Goal: Information Seeking & Learning: Learn about a topic

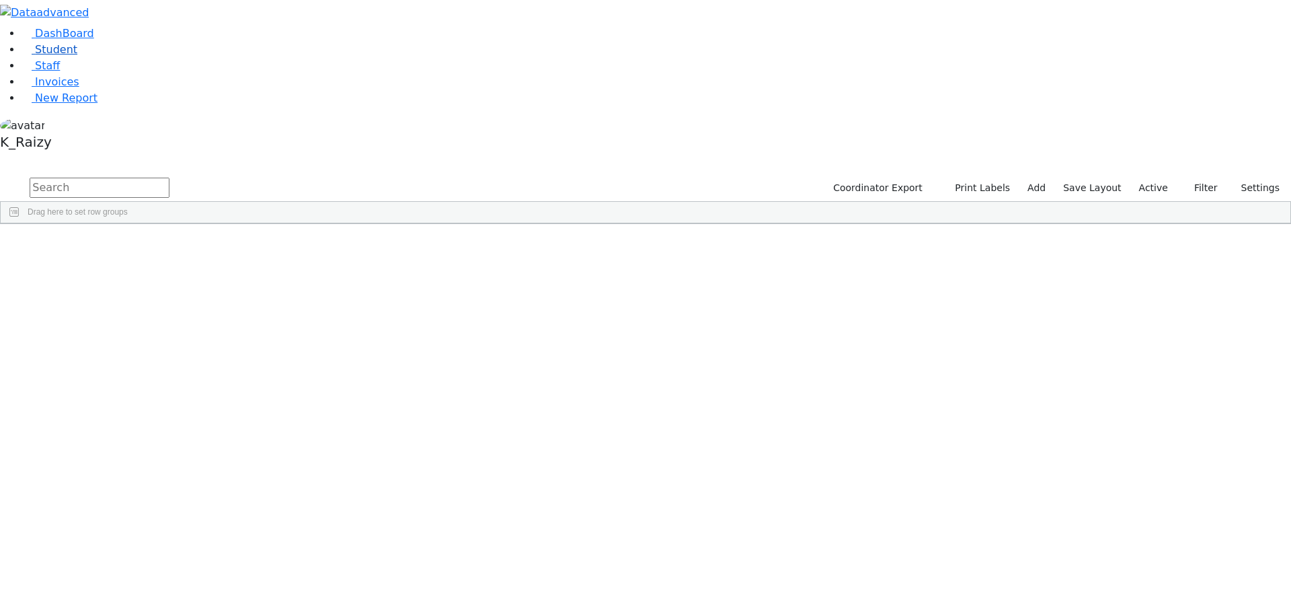
click at [77, 56] on link "Student" at bounding box center [50, 49] width 56 height 13
click at [1157, 178] on label "Active" at bounding box center [1153, 188] width 41 height 21
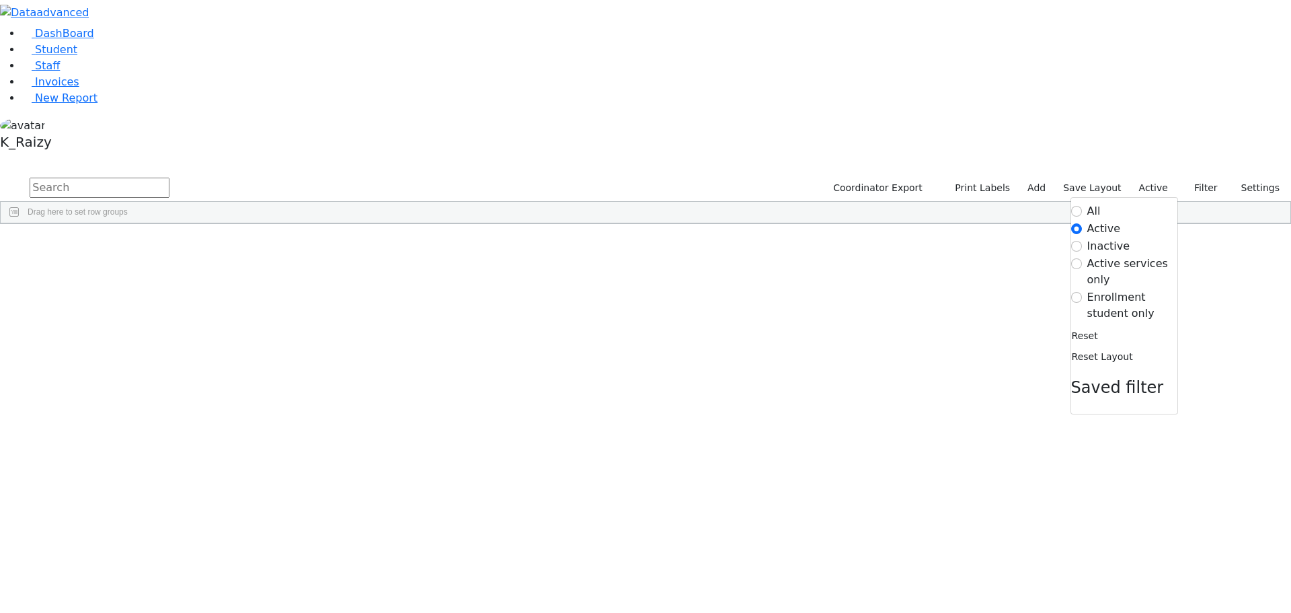
click at [1088, 289] on label "Enrollment student only" at bounding box center [1133, 305] width 90 height 32
click at [1082, 292] on input "Enrollment student only" at bounding box center [1076, 297] width 11 height 11
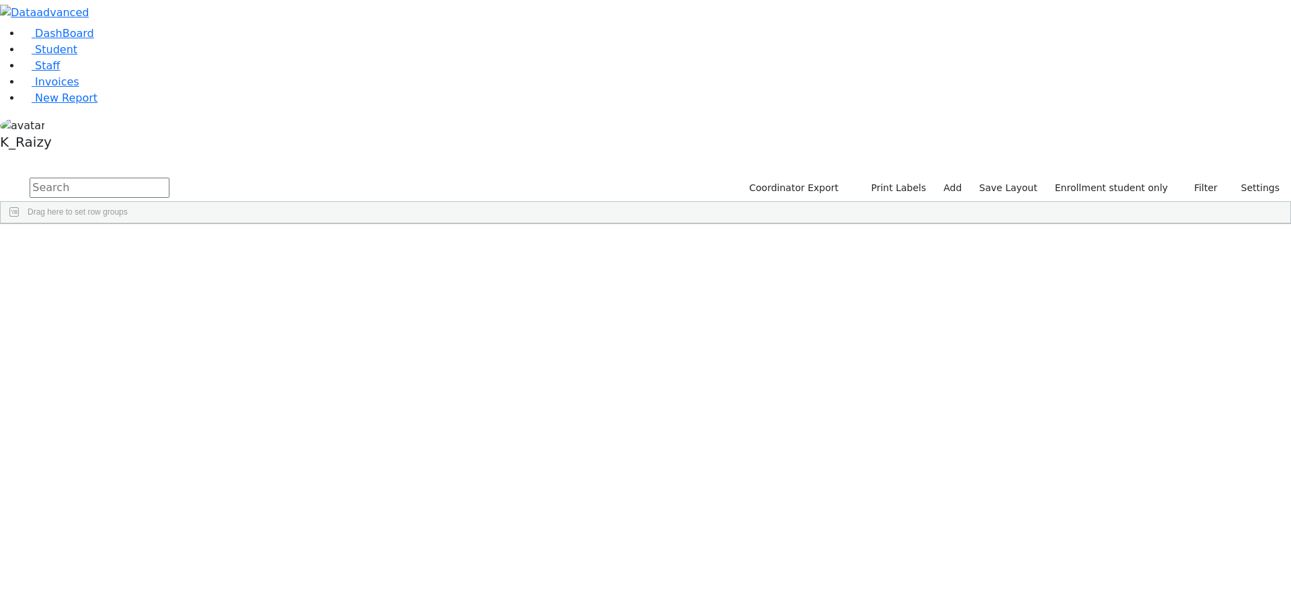
scroll to position [67, 0]
click at [48, 56] on link "Student" at bounding box center [50, 49] width 56 height 13
click at [169, 178] on input "text" at bounding box center [100, 188] width 140 height 20
type input "nove"
click at [235, 245] on div "[PERSON_NAME]" at bounding box center [194, 254] width 79 height 19
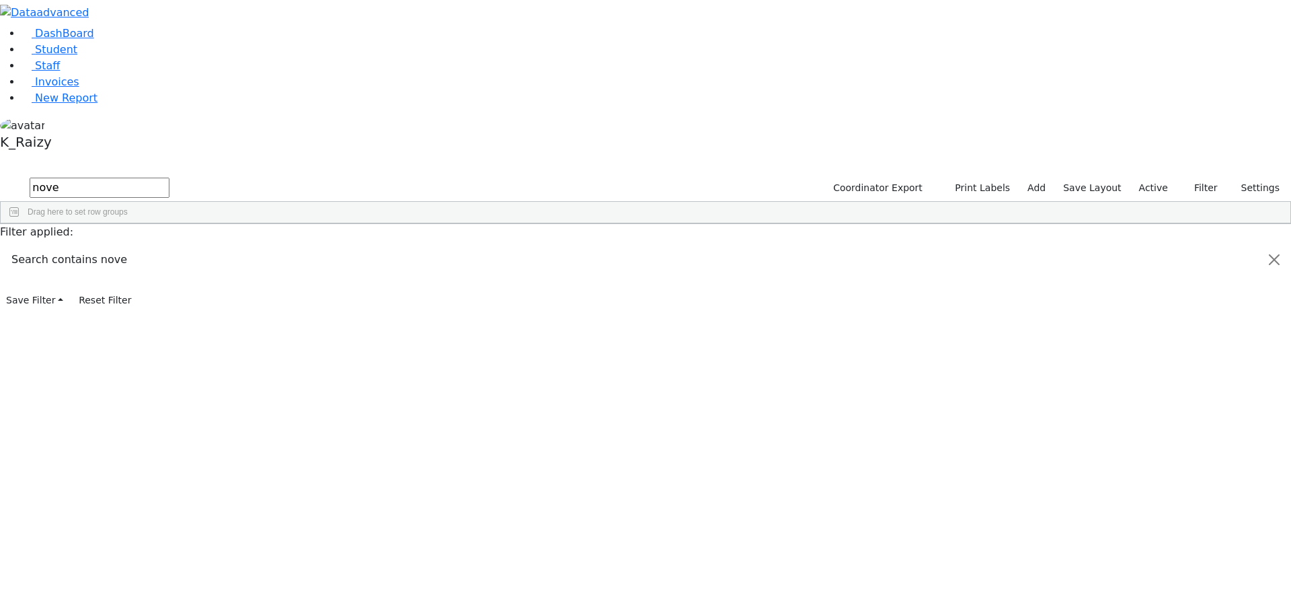
click at [235, 245] on div "[PERSON_NAME]" at bounding box center [194, 254] width 79 height 19
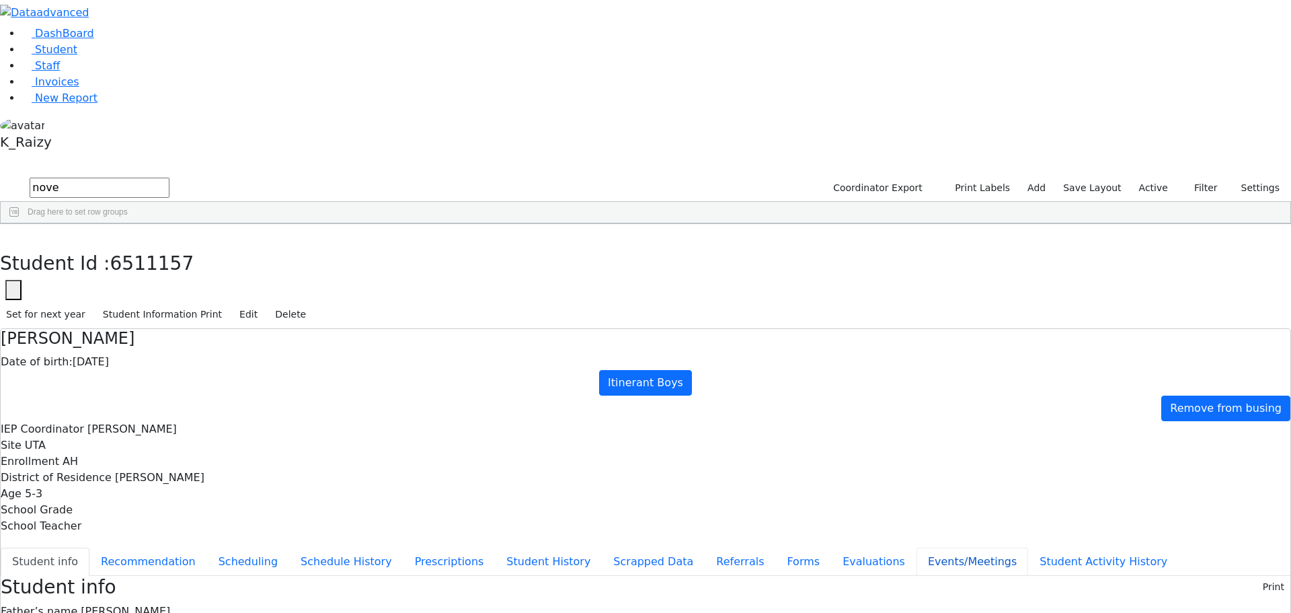
click at [917, 547] on button "Events/Meetings" at bounding box center [973, 561] width 112 height 28
click at [89, 547] on button "Student info" at bounding box center [45, 561] width 89 height 28
click at [207, 547] on button "Recommendation" at bounding box center [148, 561] width 118 height 28
checkbox input "true"
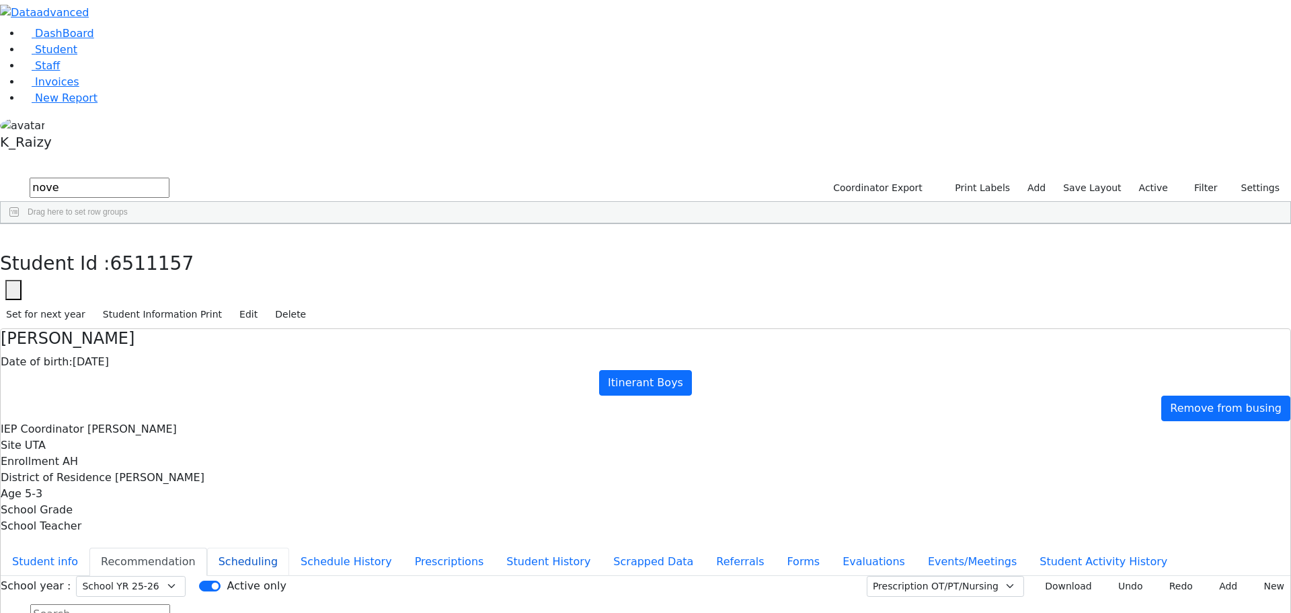
click at [289, 547] on button "Scheduling" at bounding box center [248, 561] width 82 height 28
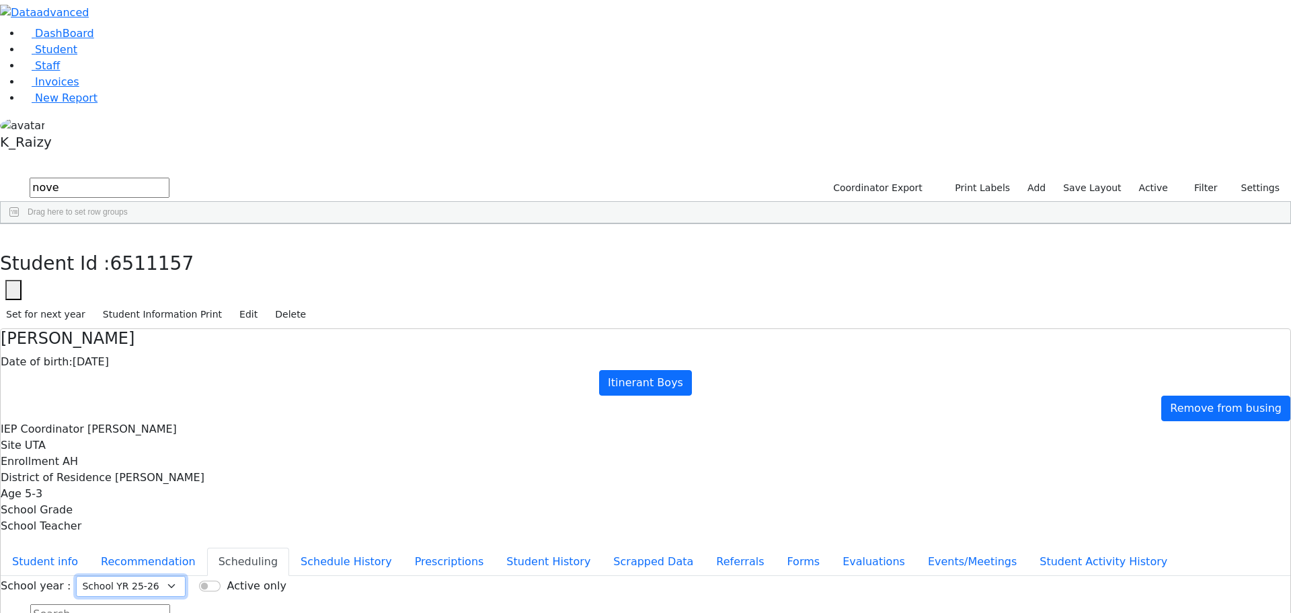
click at [186, 576] on select "Select School YR Summer YR 25 School YR 25-26 Summer YR 25 School YR 24-25 Summ…" at bounding box center [131, 586] width 110 height 21
drag, startPoint x: 504, startPoint y: 160, endPoint x: 504, endPoint y: 168, distance: 8.1
click at [186, 576] on select "Select School YR Summer YR 25 School YR 25-26 Summer YR 25 School YR 24-25 Summ…" at bounding box center [131, 586] width 110 height 21
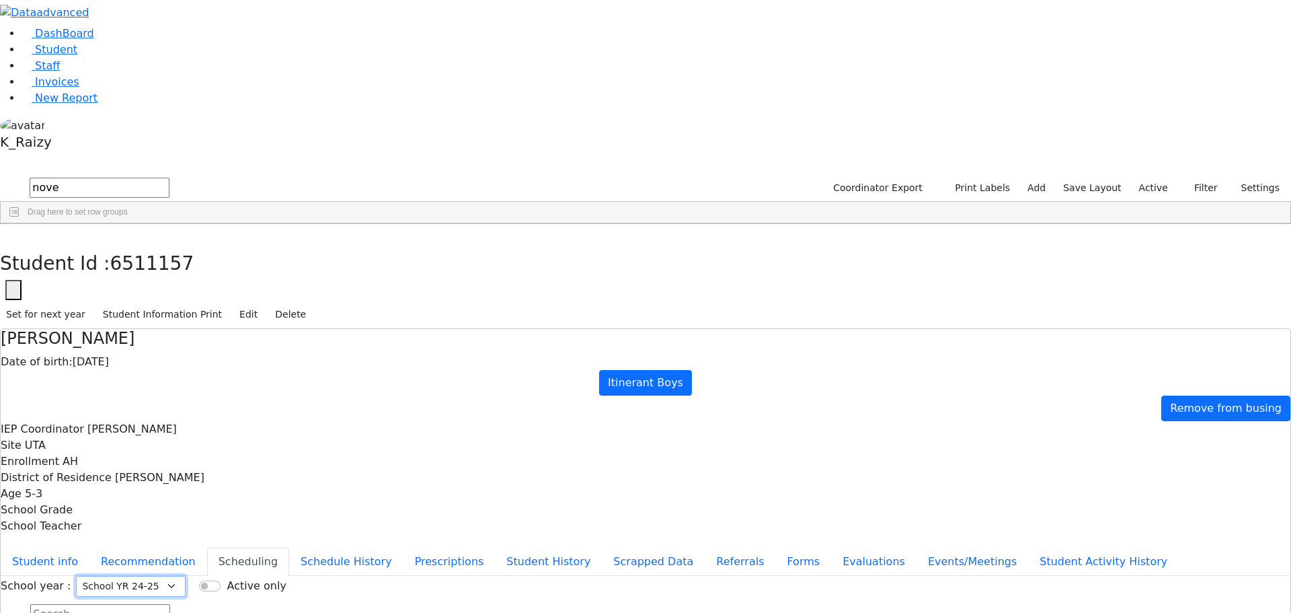
drag, startPoint x: 513, startPoint y: 165, endPoint x: 518, endPoint y: 171, distance: 7.7
click at [186, 576] on select "Select School YR Summer YR 25 School YR 25-26 Summer YR 25 School YR 24-25 Summ…" at bounding box center [131, 586] width 110 height 21
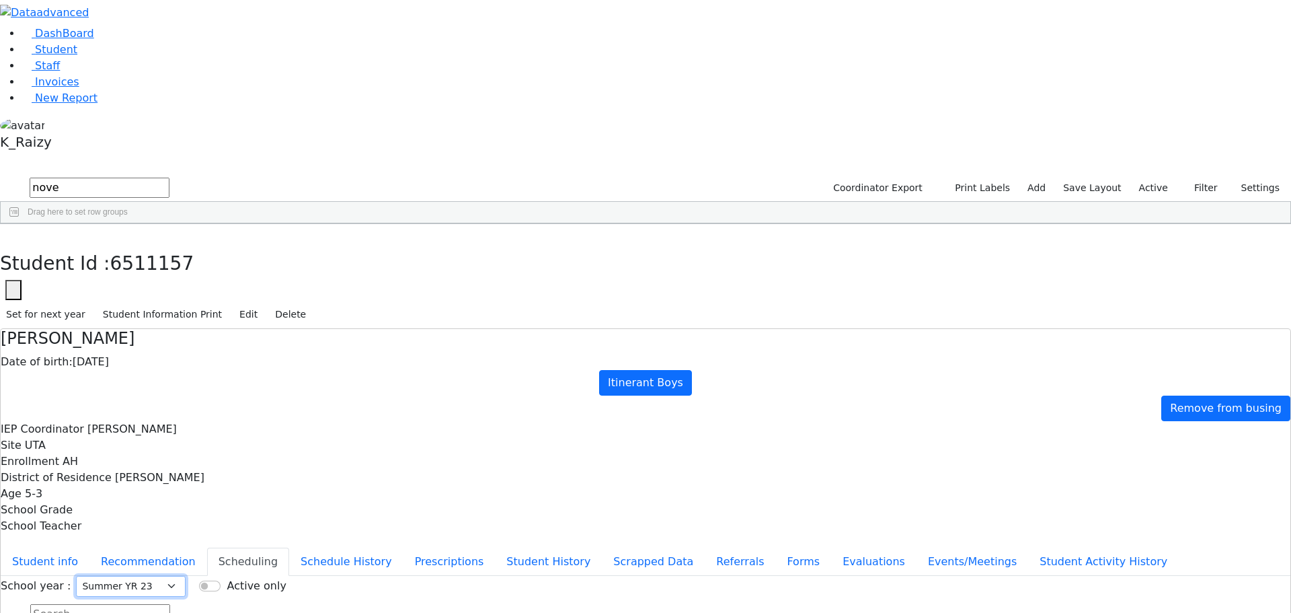
click at [186, 576] on select "Select School YR Summer YR 25 School YR 25-26 Summer YR 25 School YR 24-25 Summ…" at bounding box center [131, 586] width 110 height 21
select select "211"
click at [186, 576] on select "Select School YR Summer YR 25 School YR 25-26 Summer YR 25 School YR 24-25 Summ…" at bounding box center [131, 586] width 110 height 21
drag, startPoint x: 91, startPoint y: 93, endPoint x: 103, endPoint y: 91, distance: 11.6
click at [77, 56] on link "Student" at bounding box center [50, 49] width 56 height 13
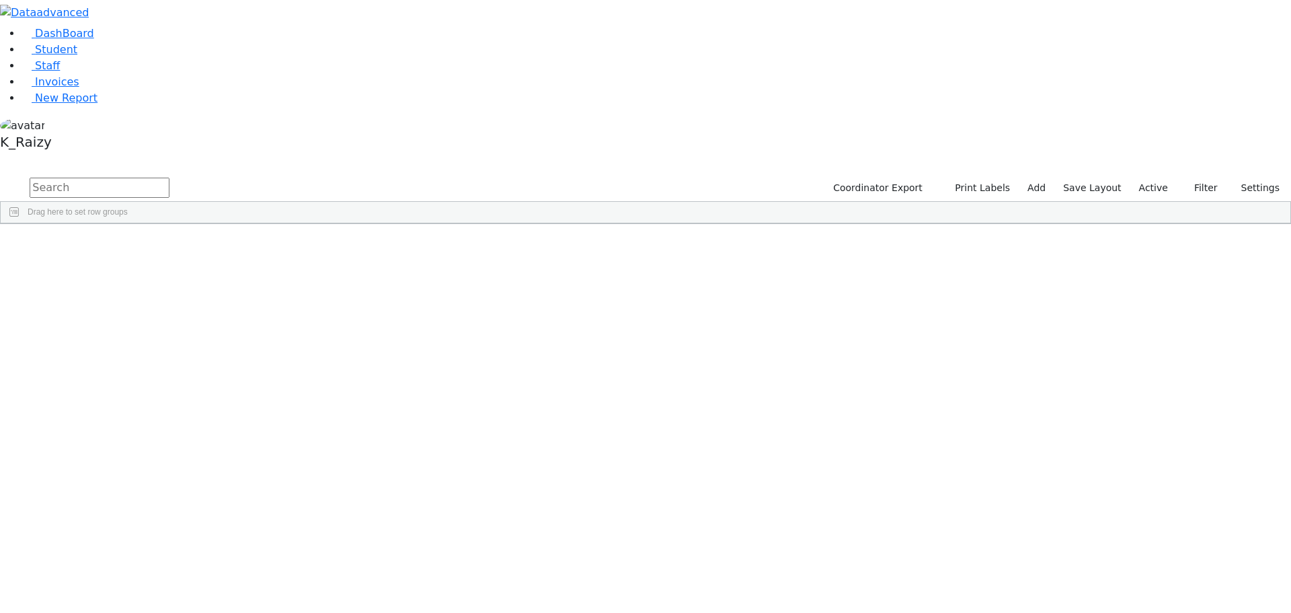
click at [169, 178] on input "text" at bounding box center [100, 188] width 140 height 20
type input "green"
click at [235, 283] on div "Esty" at bounding box center [194, 292] width 79 height 19
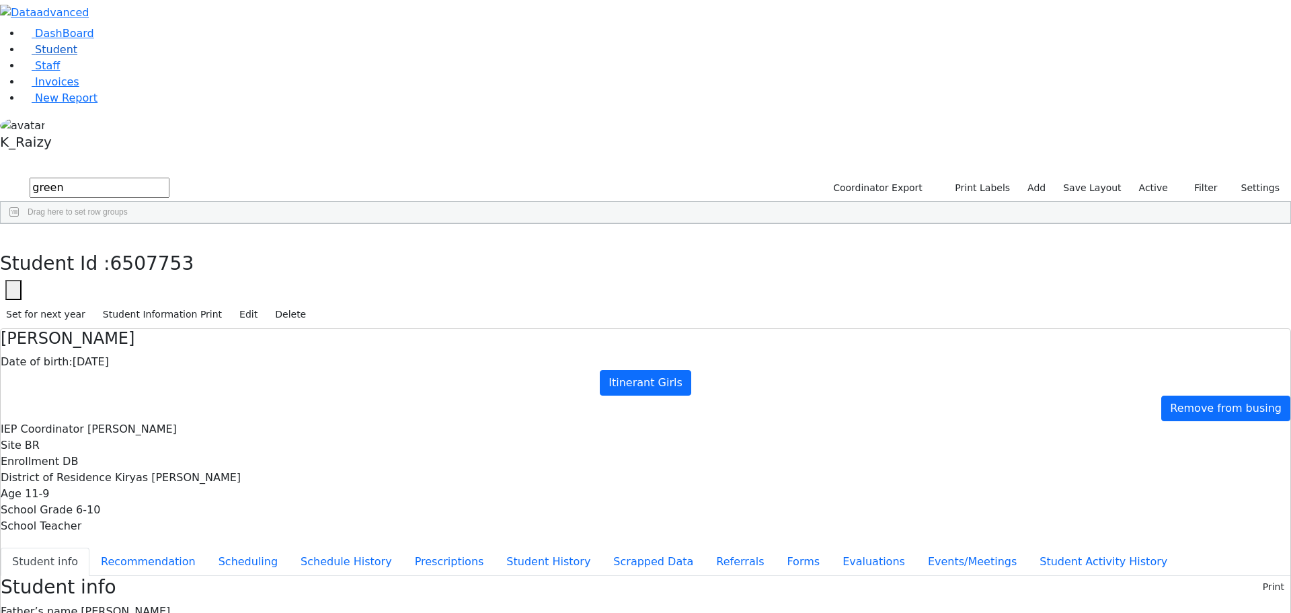
click at [77, 56] on link "Student" at bounding box center [50, 49] width 56 height 13
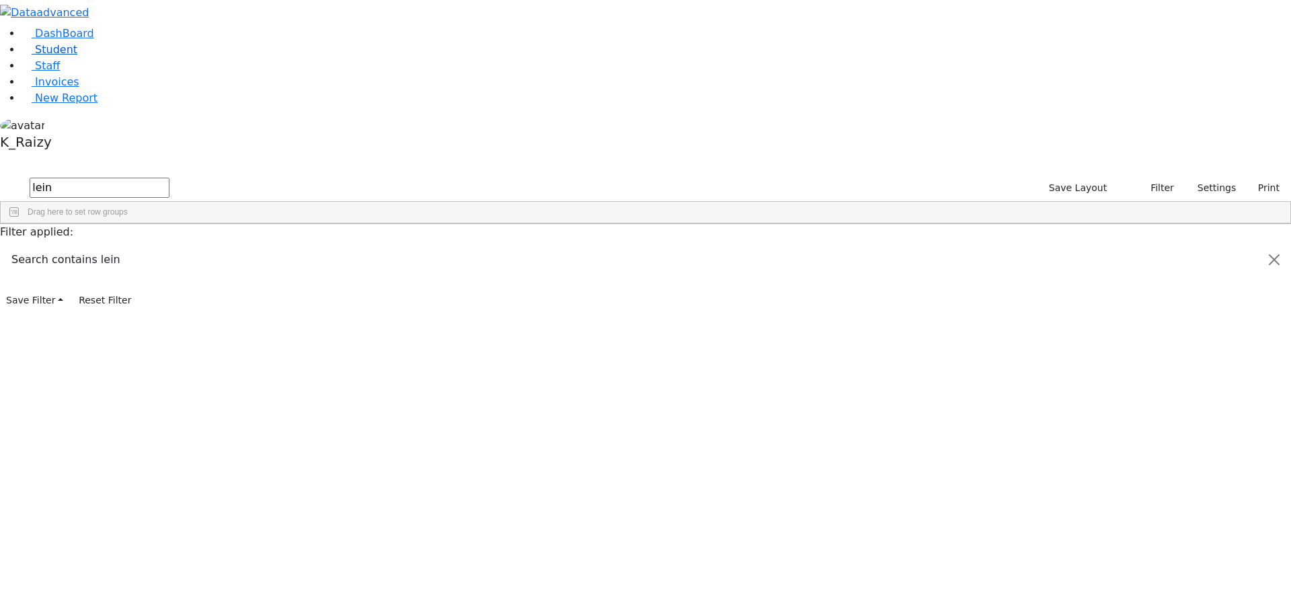
click at [77, 56] on link "Student" at bounding box center [50, 49] width 56 height 13
click at [97, 104] on link "New Report" at bounding box center [60, 97] width 76 height 13
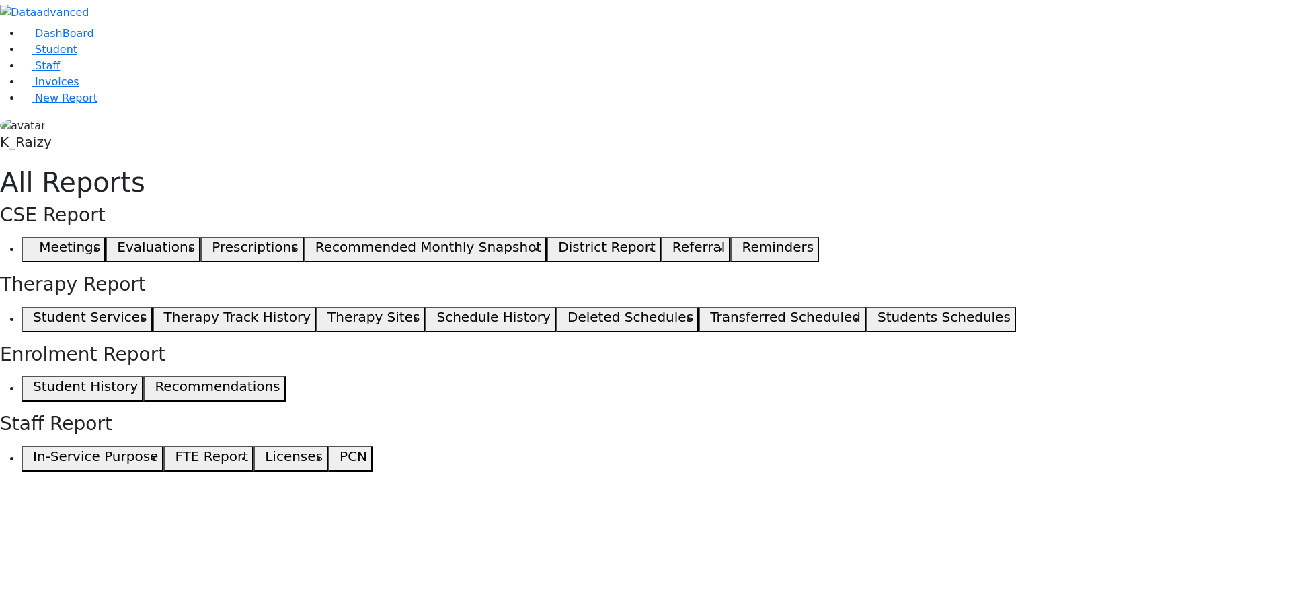
click at [27, 246] on use "button" at bounding box center [27, 246] width 0 height 0
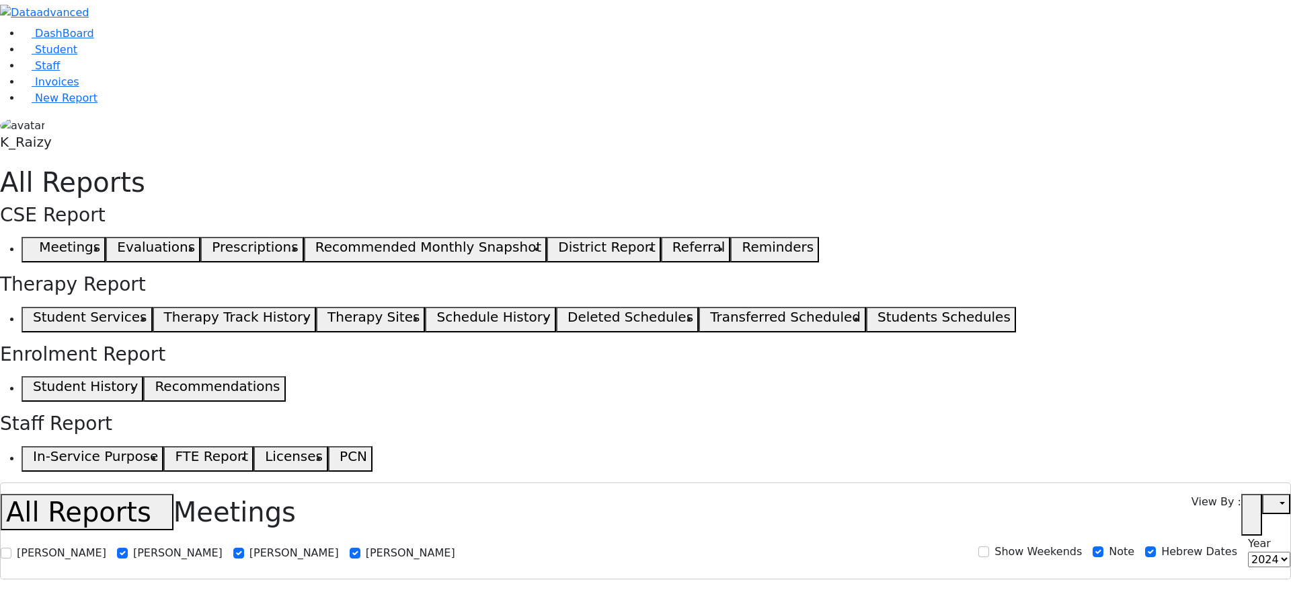
select select
click at [67, 56] on link "Student" at bounding box center [50, 49] width 56 height 13
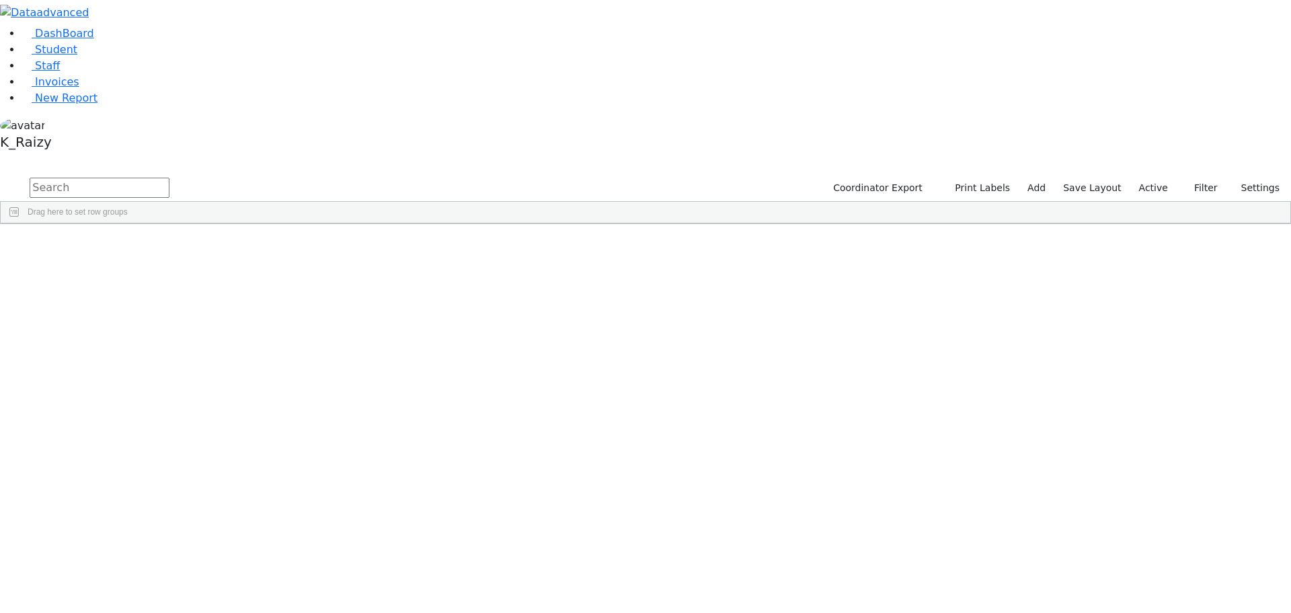
scroll to position [6142, 0]
click at [1157, 178] on label "Active" at bounding box center [1153, 188] width 41 height 21
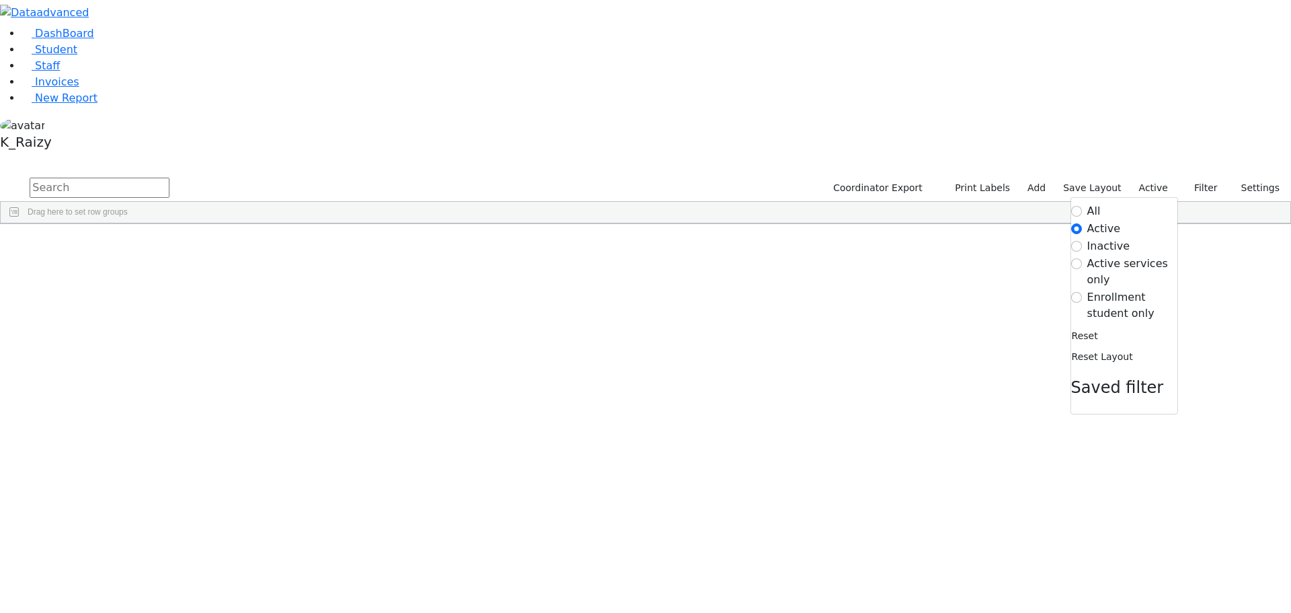
click at [1145, 289] on label "Enrollment student only" at bounding box center [1133, 305] width 90 height 32
click at [1082, 292] on input "Enrollment student only" at bounding box center [1076, 297] width 11 height 11
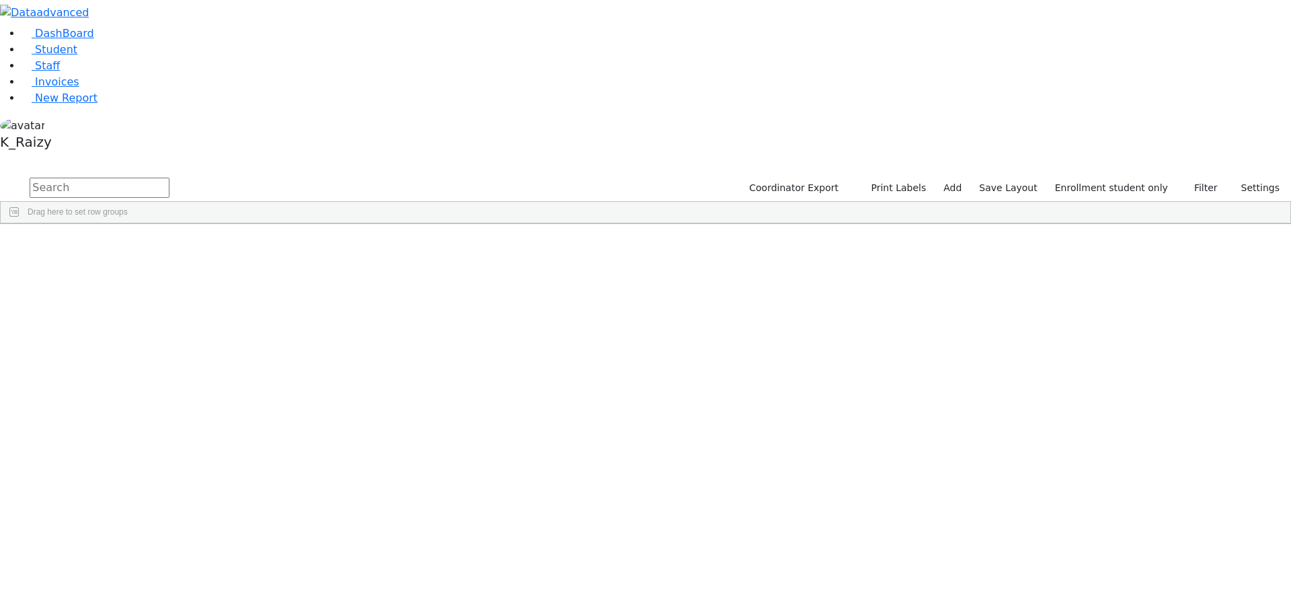
scroll to position [67, 0]
click at [155, 536] on div "Kessler" at bounding box center [115, 545] width 79 height 19
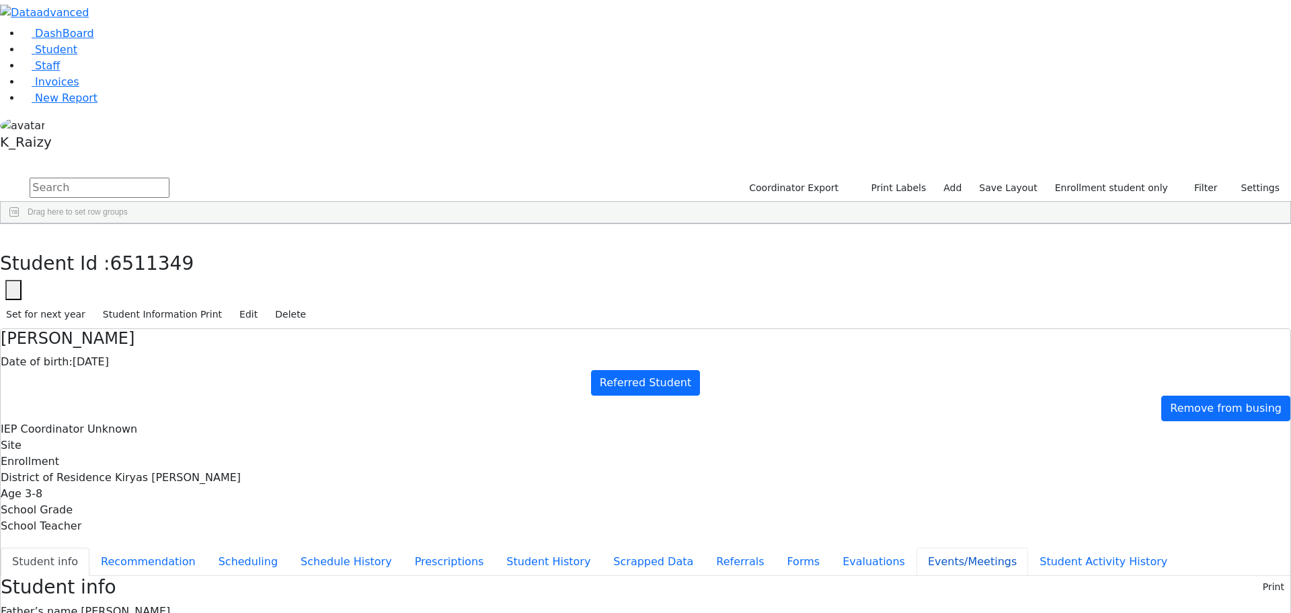
click at [917, 547] on button "Events/Meetings" at bounding box center [973, 561] width 112 height 28
type input "[DATE]"
click at [20, 224] on button "button" at bounding box center [10, 238] width 20 height 28
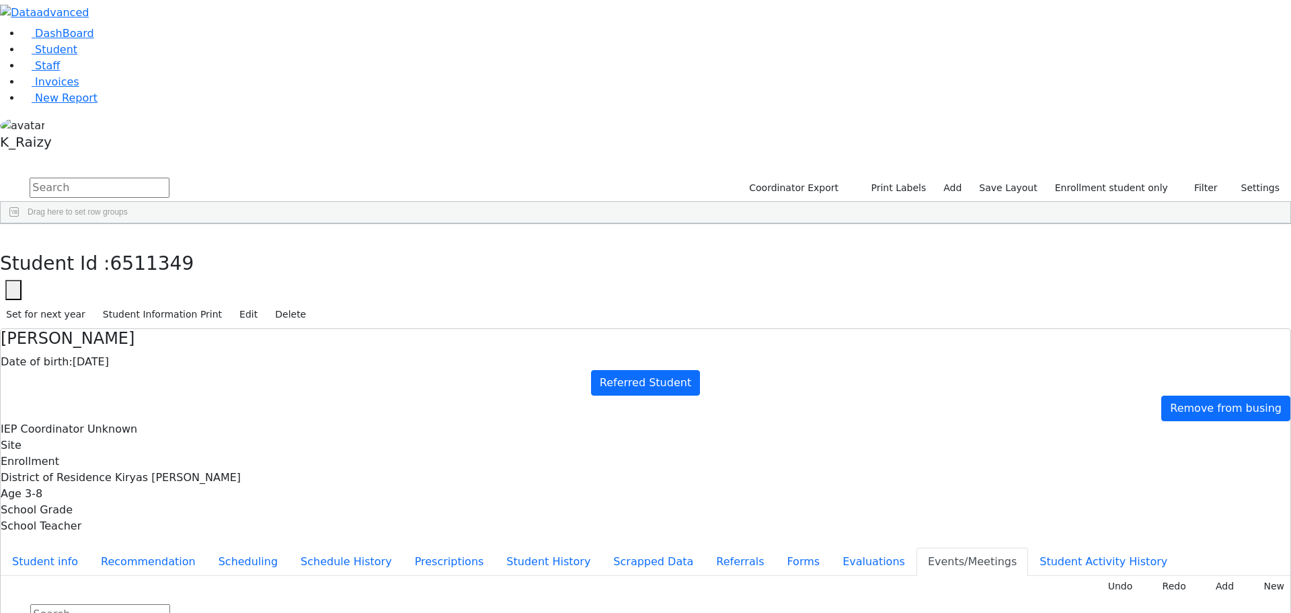
click at [159, 555] on div "Klein" at bounding box center [120, 564] width 79 height 19
click at [831, 547] on button "Evaluations" at bounding box center [873, 561] width 85 height 28
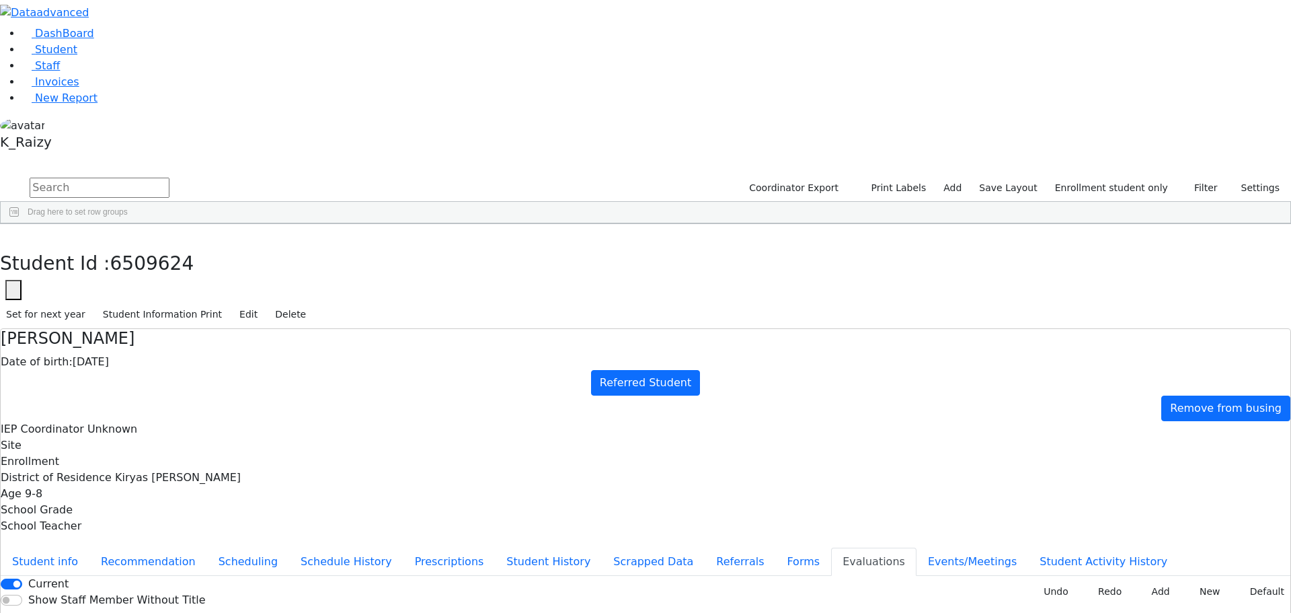
type input "be"
type input "[DATE]"
